Goal: Navigation & Orientation: Find specific page/section

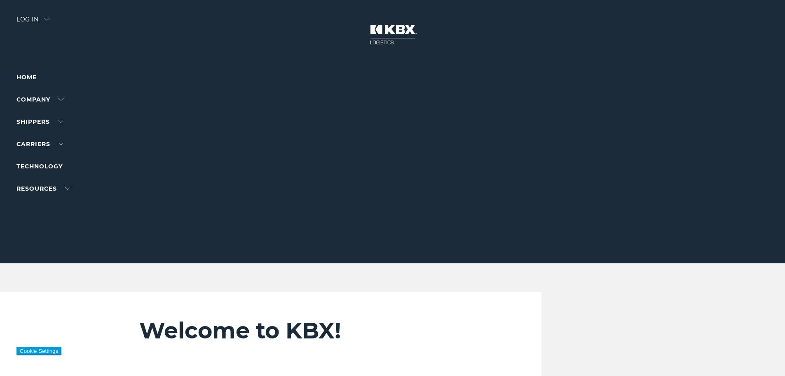
click at [29, 23] on div "Log in" at bounding box center [32, 22] width 33 height 12
click at [31, 21] on div "Log in" at bounding box center [32, 22] width 33 height 12
click at [47, 20] on img at bounding box center [47, 19] width 5 height 2
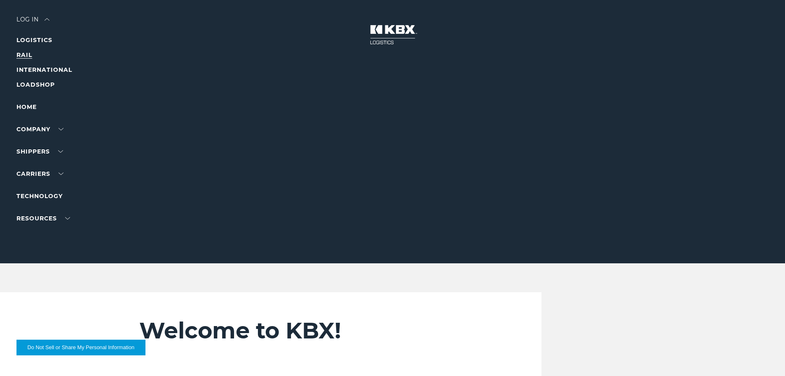
click at [31, 54] on link "RAIL" at bounding box center [24, 54] width 16 height 7
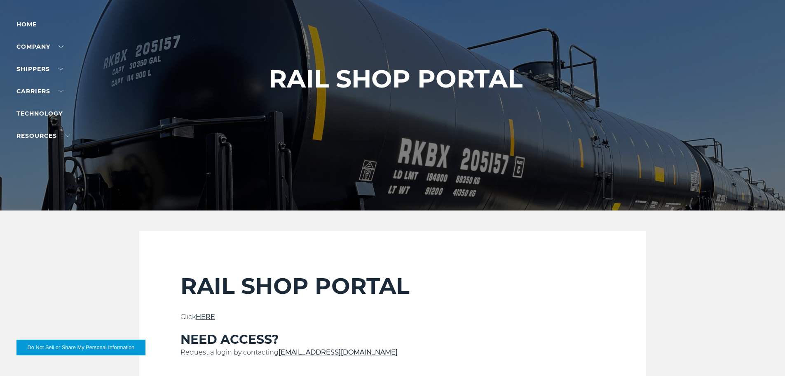
scroll to position [124, 0]
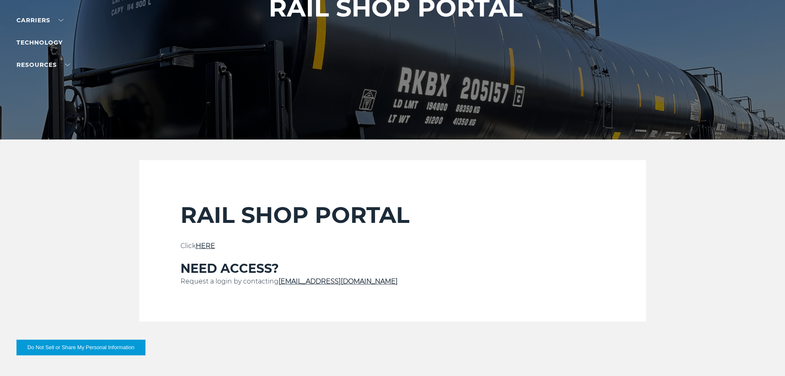
click at [213, 247] on link "HERE" at bounding box center [205, 246] width 19 height 8
